Goal: Find specific page/section: Find specific page/section

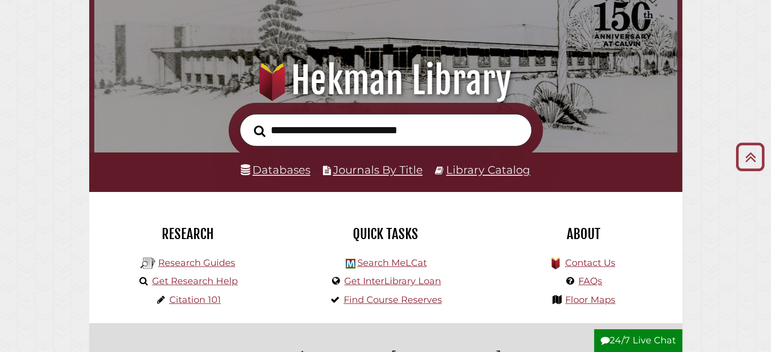
scroll to position [72, 0]
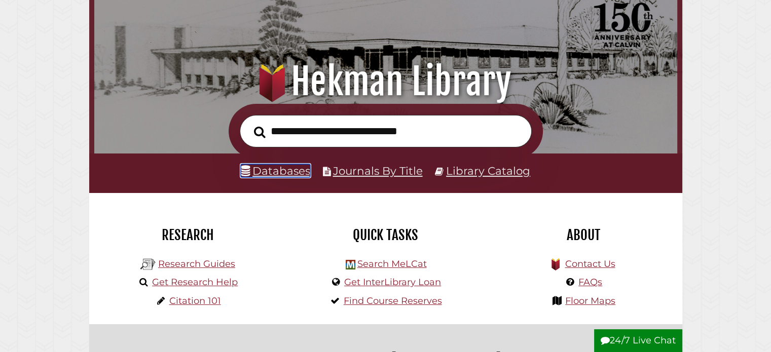
click at [292, 168] on link "Databases" at bounding box center [275, 170] width 69 height 13
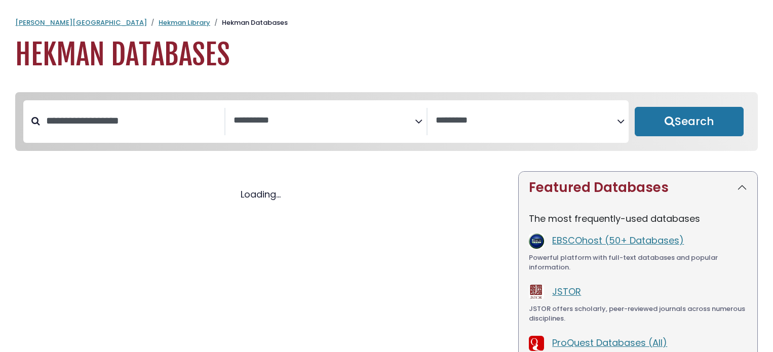
select select "Database Subject Filter"
select select "Database Vendors Filter"
select select "Database Subject Filter"
select select "Database Vendors Filter"
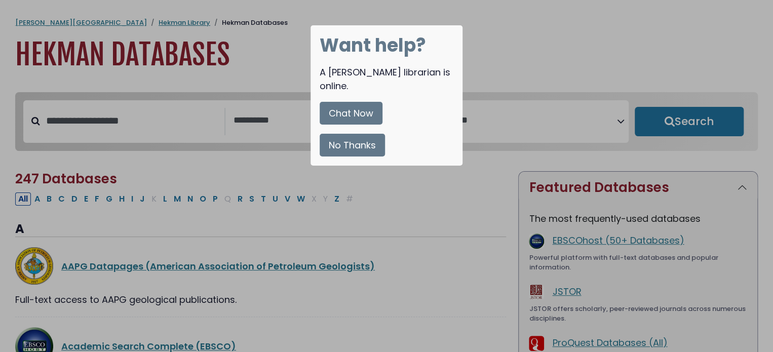
click at [349, 134] on button "No Thanks" at bounding box center [352, 145] width 65 height 23
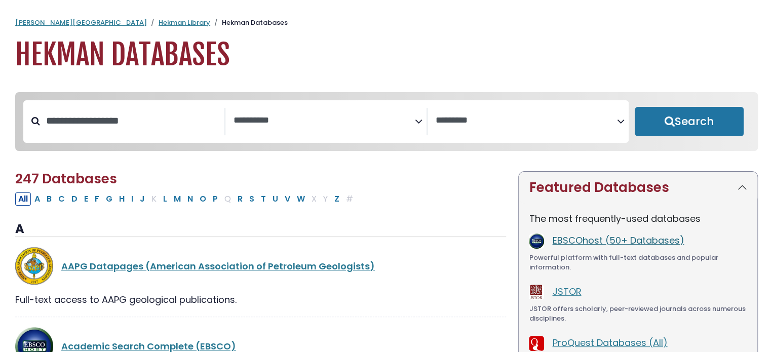
click at [590, 243] on link "EBSCOhost (50+ Databases)" at bounding box center [618, 240] width 132 height 13
click at [578, 242] on link "EBSCOhost (50+ Databases)" at bounding box center [618, 240] width 132 height 13
